Goal: Check status: Check status

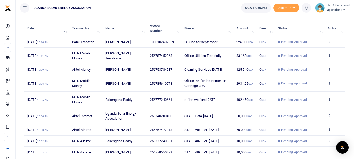
scroll to position [62, 0]
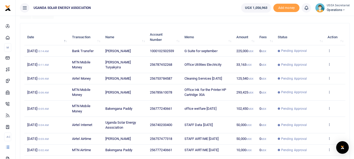
scroll to position [79, 0]
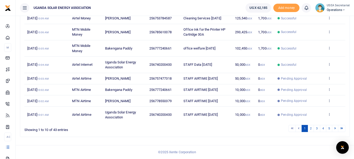
scroll to position [125, 0]
click at [309, 132] on link "2" at bounding box center [310, 128] width 6 height 7
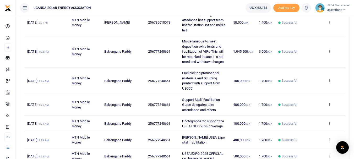
scroll to position [184, 0]
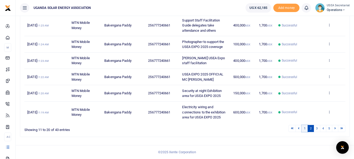
click at [306, 127] on link "1" at bounding box center [304, 128] width 6 height 7
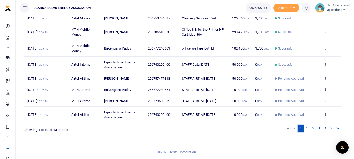
scroll to position [133, 0]
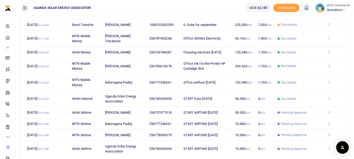
scroll to position [131, 0]
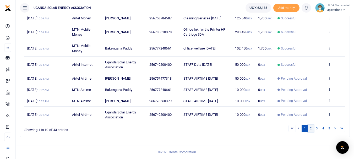
click at [309, 128] on link "2" at bounding box center [310, 128] width 6 height 7
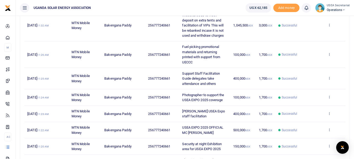
scroll to position [184, 0]
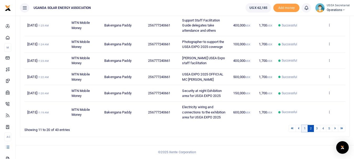
click at [307, 129] on link "1" at bounding box center [304, 128] width 6 height 7
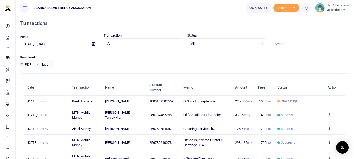
scroll to position [0, 0]
